Goal: Navigation & Orientation: Understand site structure

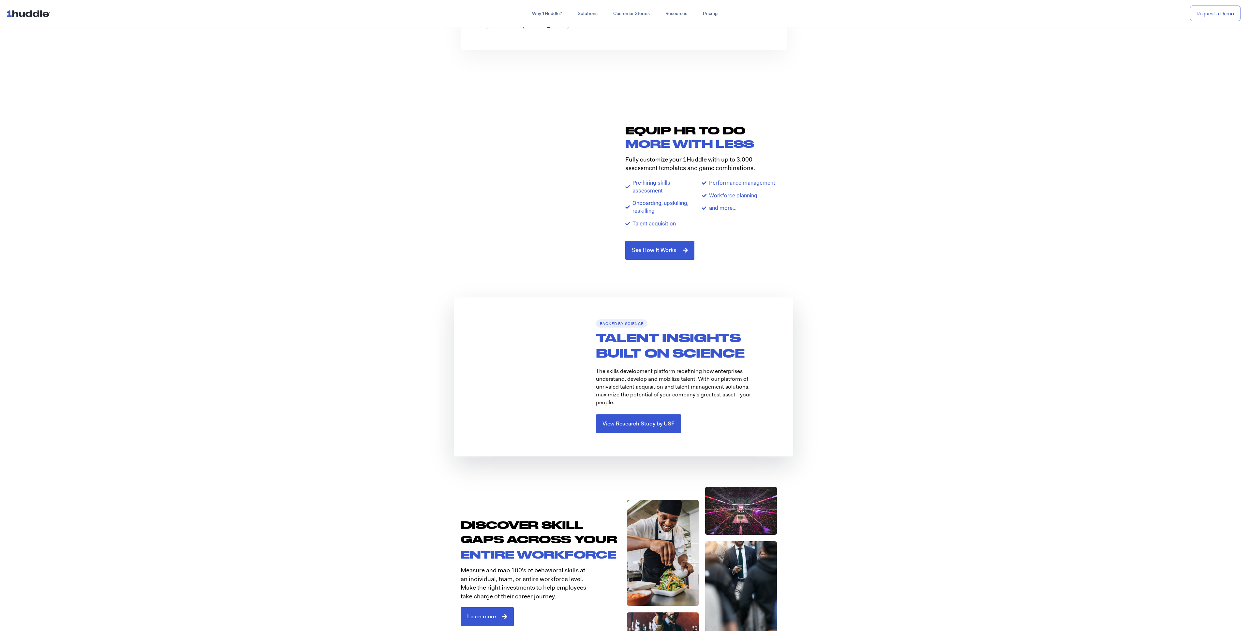
scroll to position [1018, 0]
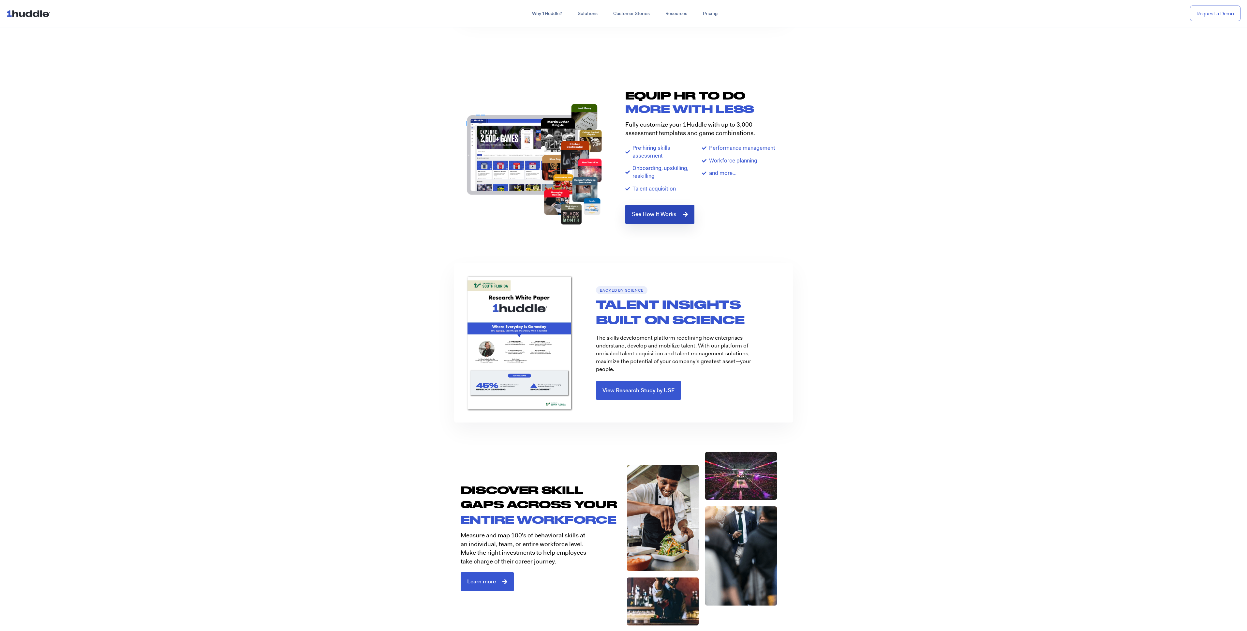
click at [666, 218] on link "See How It Works" at bounding box center [660, 214] width 69 height 19
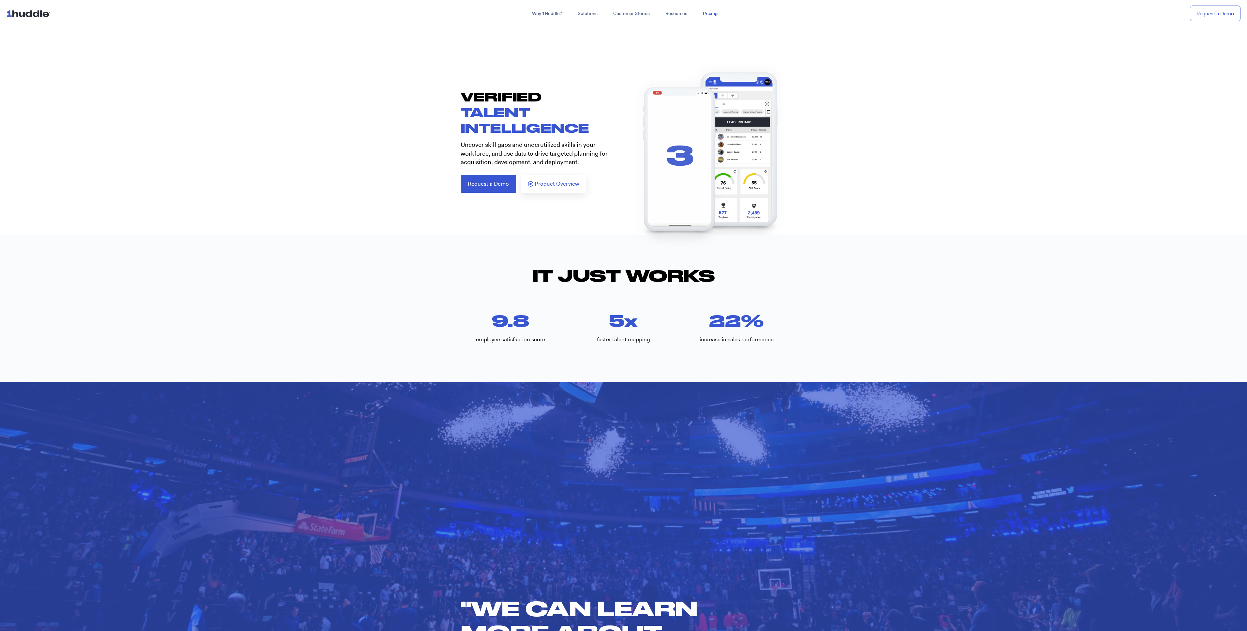
click at [714, 14] on link "Pricing" at bounding box center [710, 14] width 30 height 12
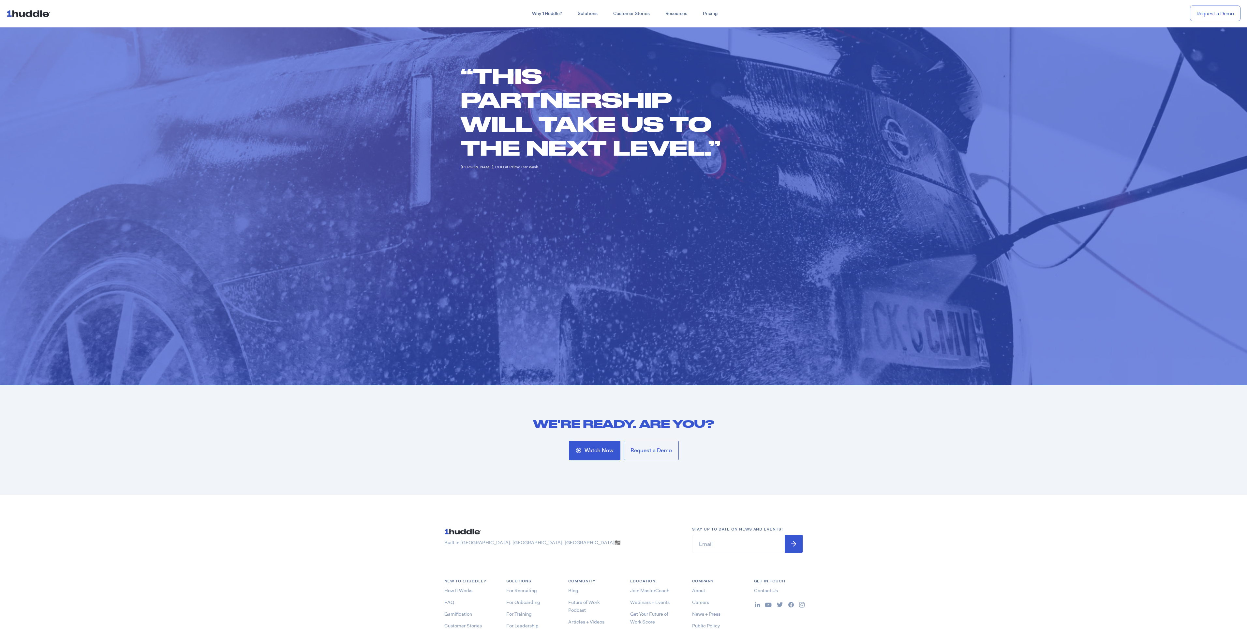
scroll to position [2542, 0]
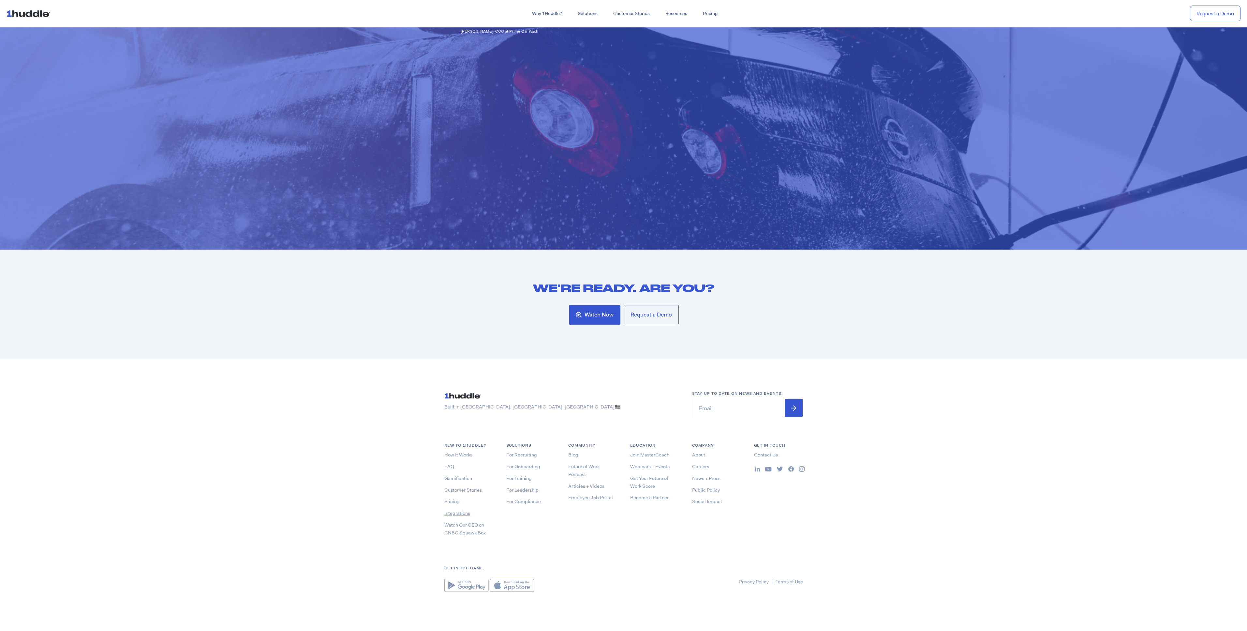
click at [460, 514] on link "Integrations" at bounding box center [458, 513] width 26 height 7
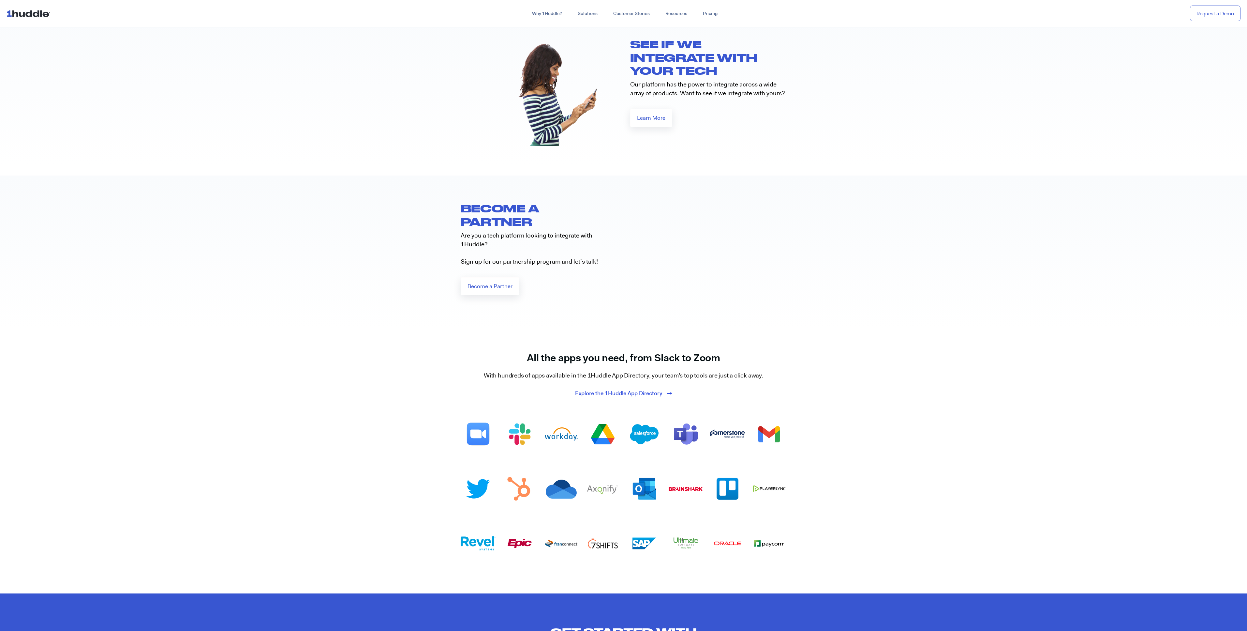
scroll to position [704, 0]
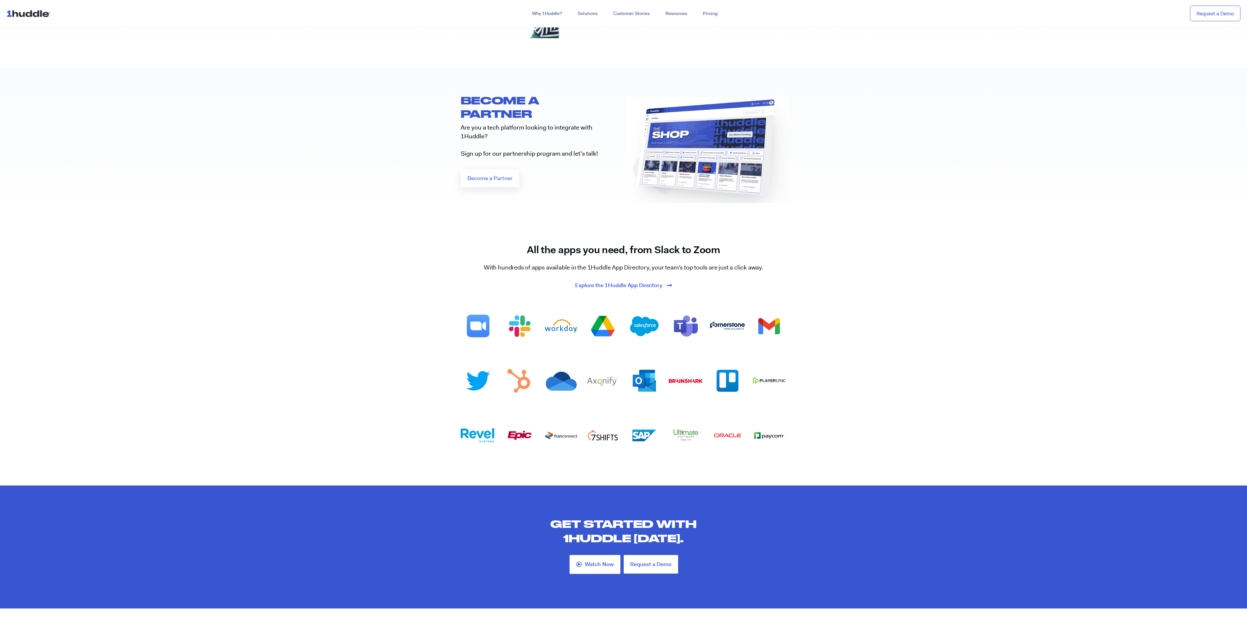
click at [20, 14] on img at bounding box center [30, 13] width 47 height 12
